Goal: Task Accomplishment & Management: Complete application form

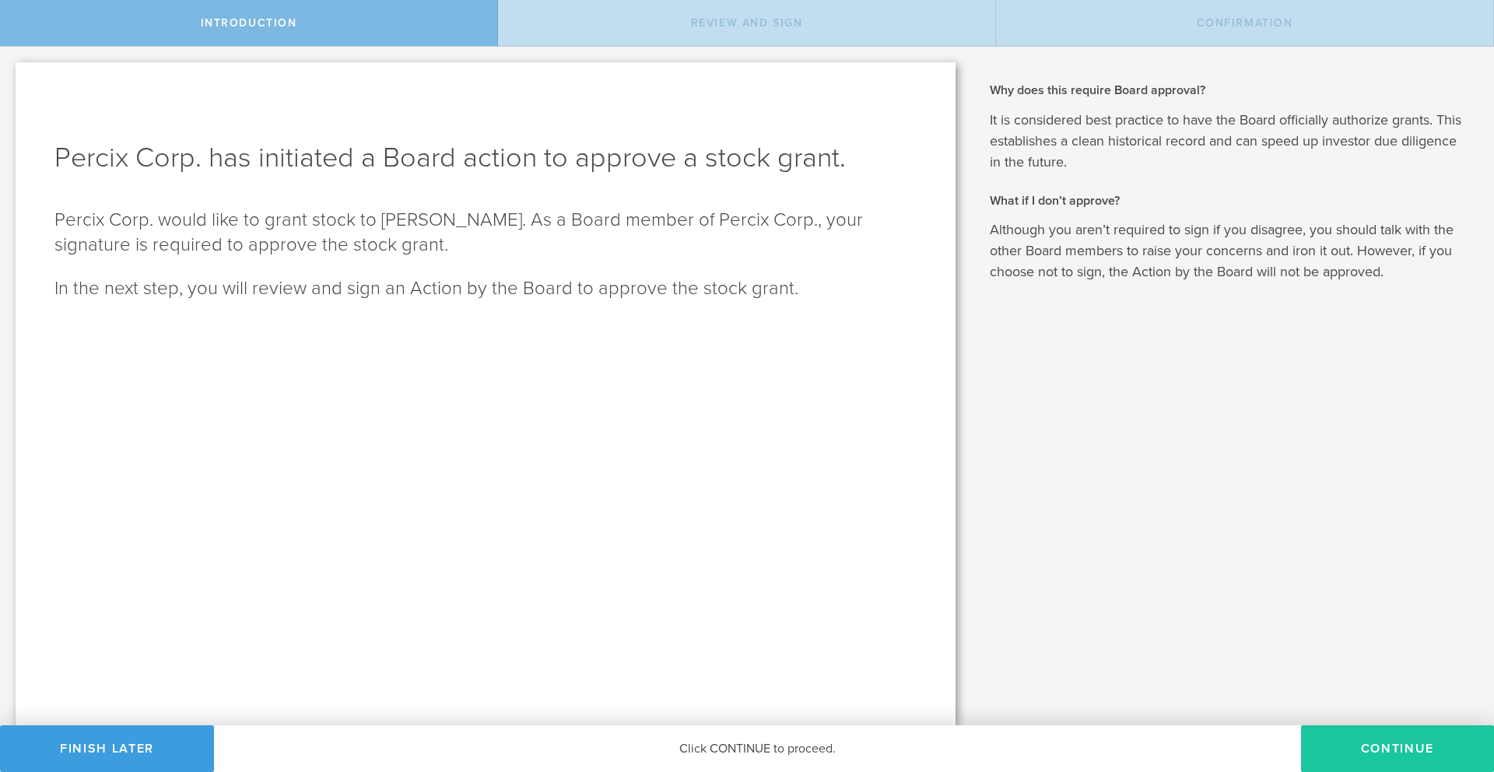
click at [1389, 755] on button "Continue" at bounding box center [1397, 748] width 193 height 47
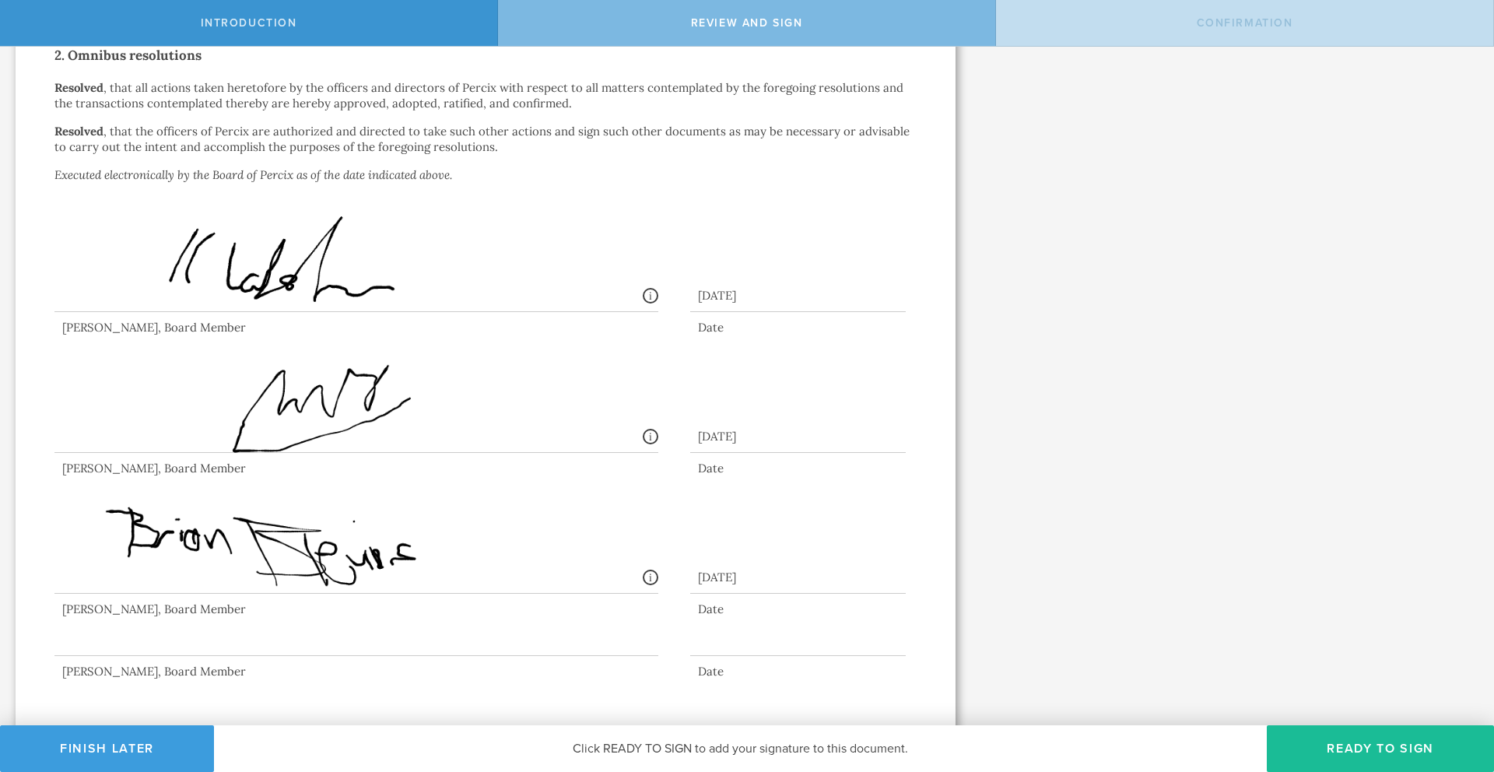
scroll to position [1038, 0]
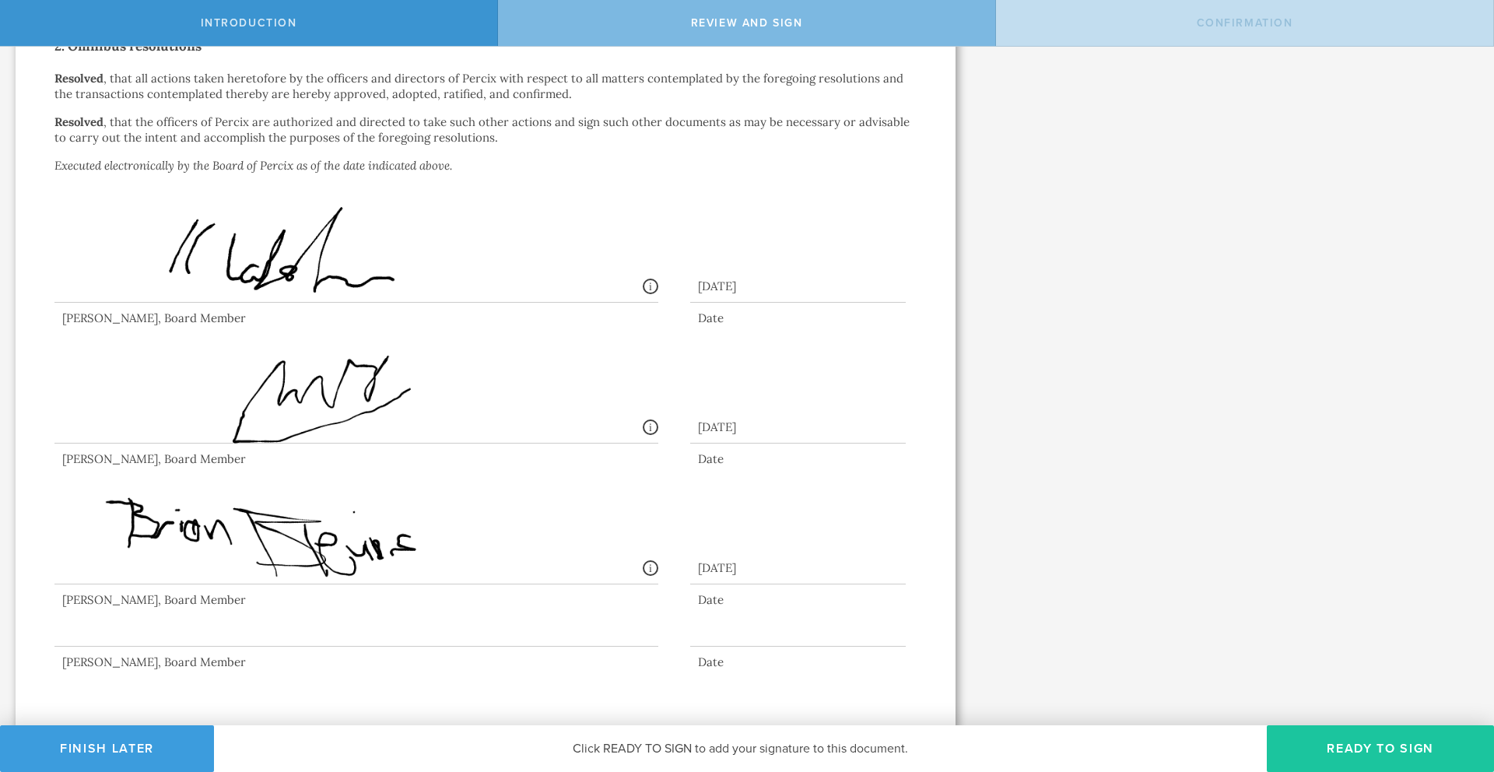
click at [1321, 753] on button "Ready to Sign" at bounding box center [1380, 748] width 227 height 47
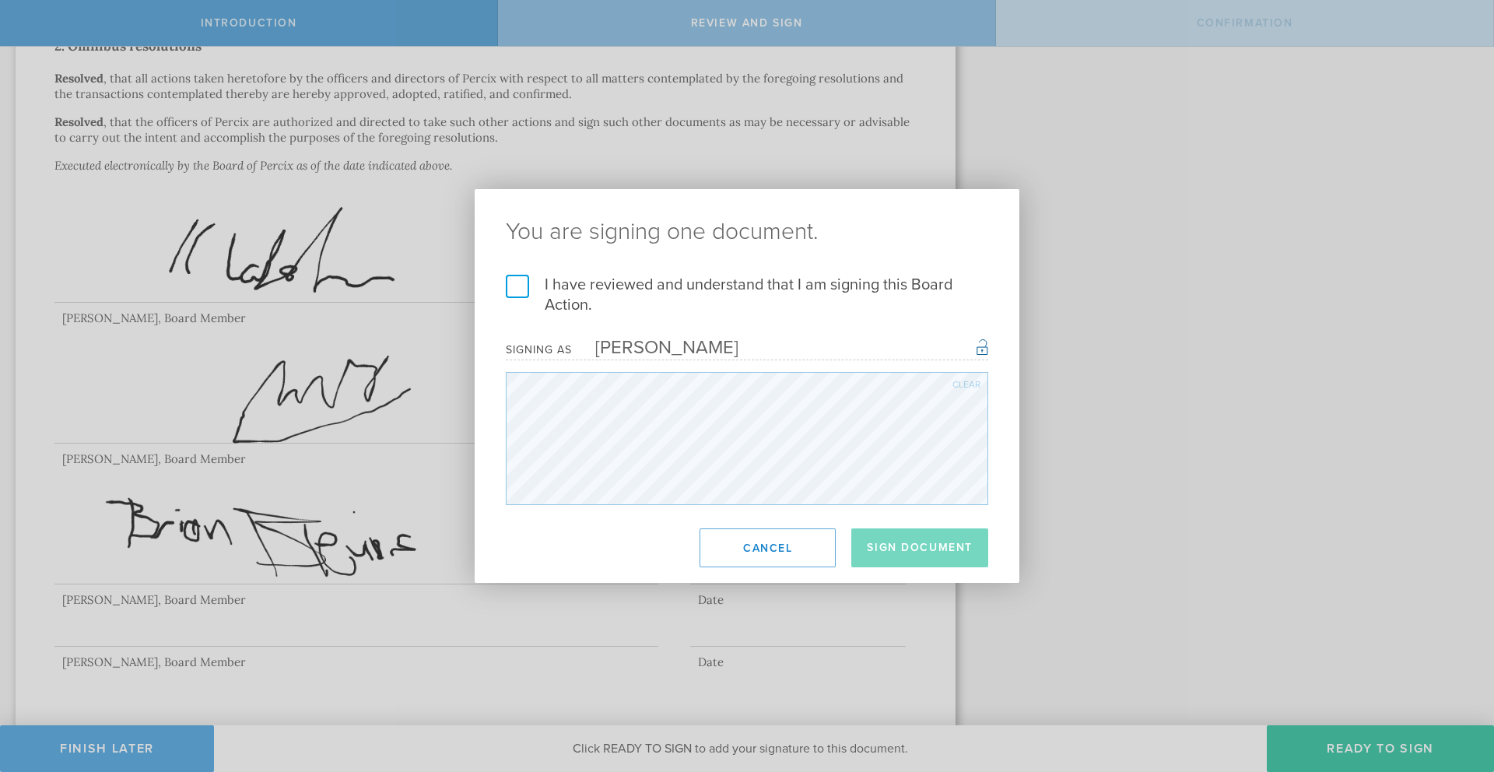
click at [514, 291] on label "I have reviewed and understand that I am signing this Board Action." at bounding box center [747, 295] width 483 height 40
click at [0, 0] on input "I have reviewed and understand that I am signing this Board Action." at bounding box center [0, 0] width 0 height 0
click at [907, 542] on button "Sign Document" at bounding box center [919, 547] width 137 height 39
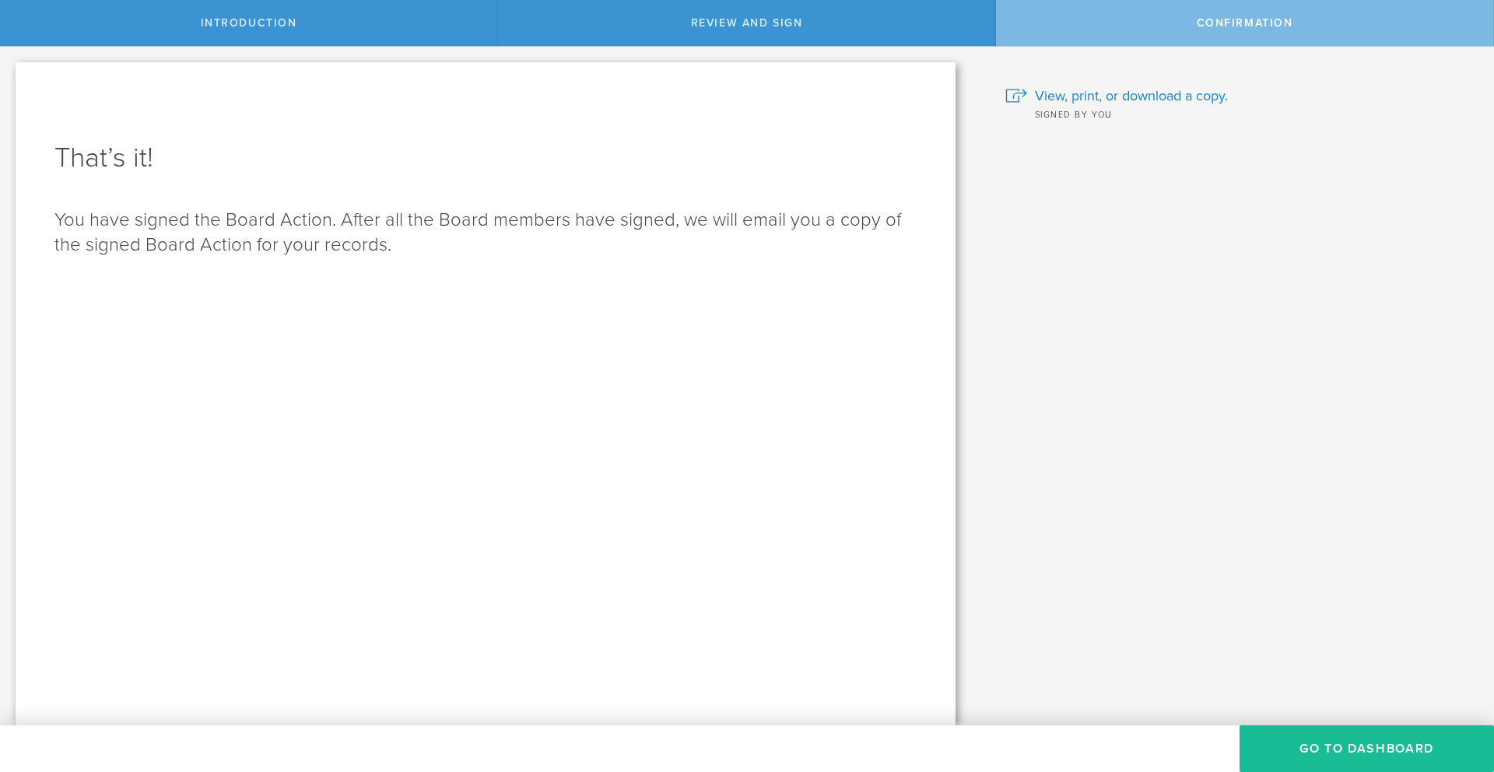
scroll to position [0, 0]
click at [1343, 746] on button "Go to Dashboard" at bounding box center [1367, 748] width 254 height 47
